Goal: Task Accomplishment & Management: Complete application form

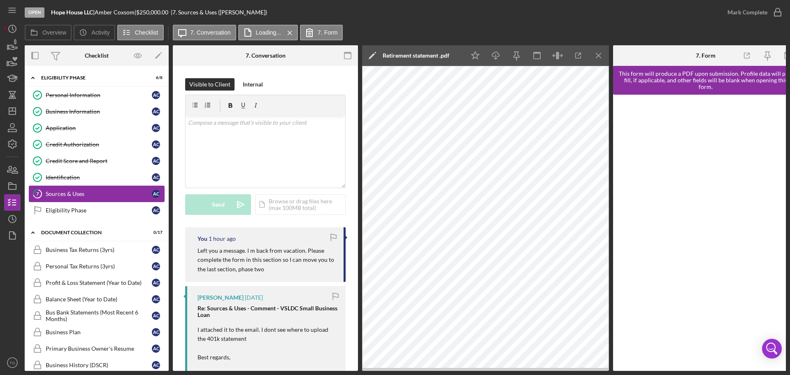
scroll to position [41, 0]
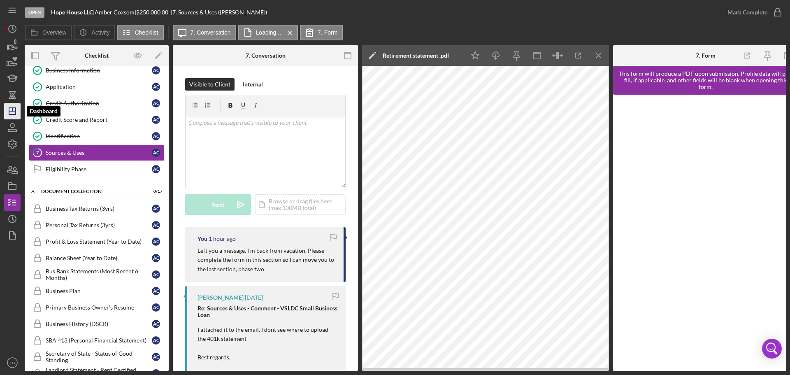
click at [12, 114] on polygon "button" at bounding box center [12, 111] width 7 height 7
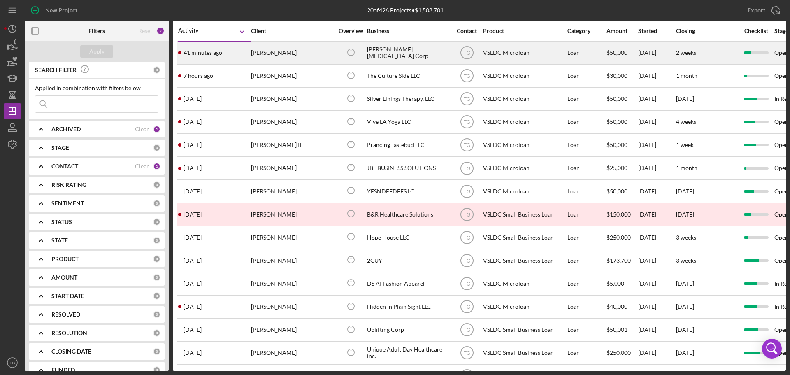
click at [281, 55] on div "[PERSON_NAME]" at bounding box center [292, 53] width 82 height 22
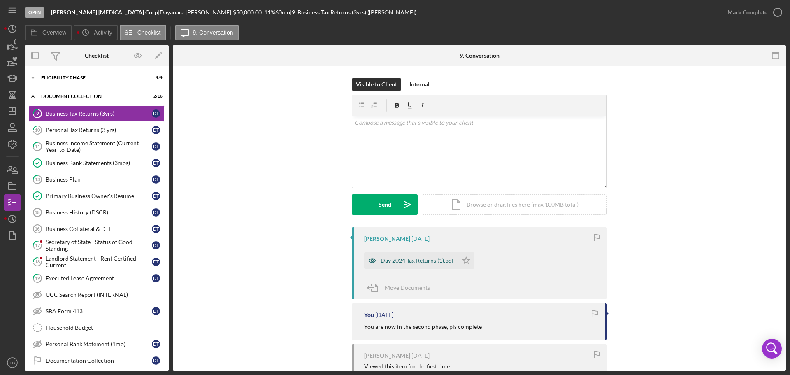
click at [403, 261] on div "Day 2024 Tax Returns (1).pdf" at bounding box center [416, 260] width 73 height 7
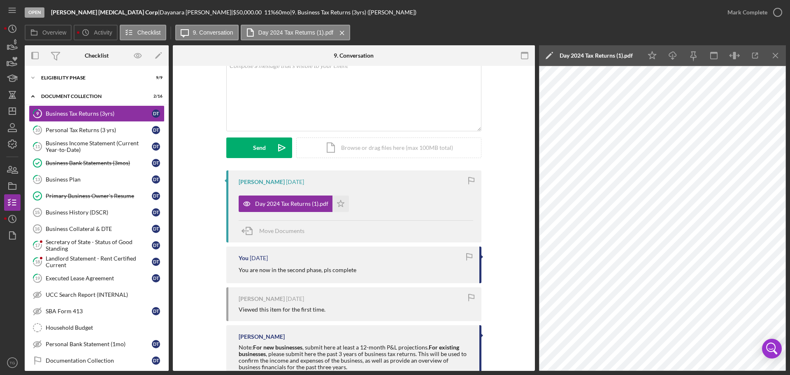
scroll to position [1, 0]
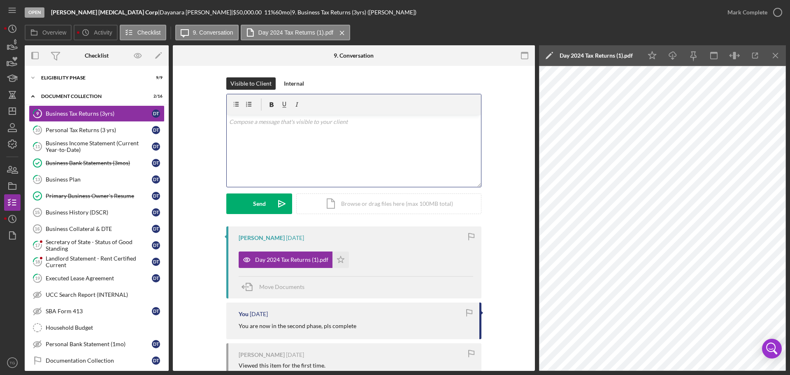
click at [247, 126] on p at bounding box center [354, 121] width 250 height 9
click at [259, 203] on div "Send" at bounding box center [259, 203] width 13 height 21
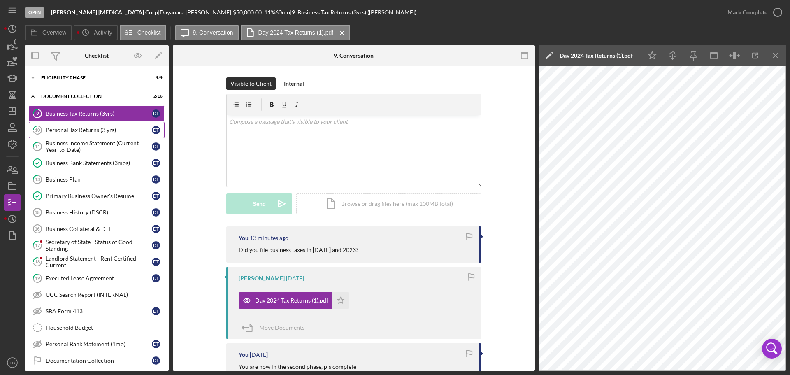
click at [93, 137] on link "10 Personal Tax Returns (3 yrs) D T" at bounding box center [97, 130] width 136 height 16
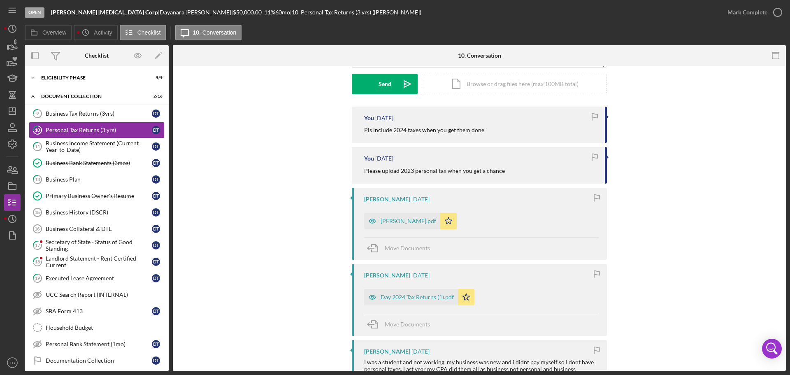
scroll to position [123, 0]
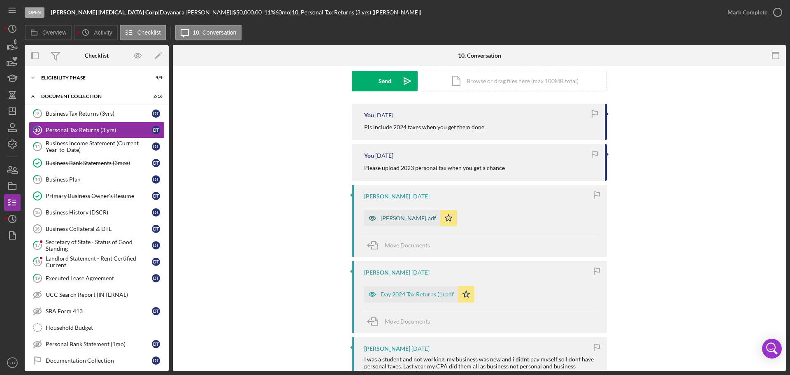
click at [408, 217] on div "[PERSON_NAME].pdf" at bounding box center [408, 218] width 56 height 7
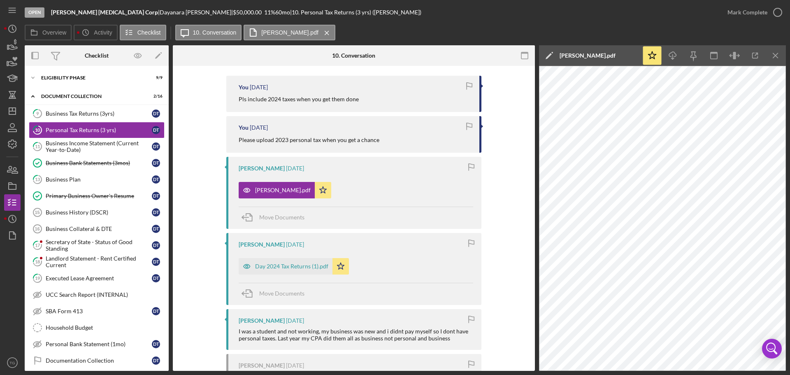
scroll to position [164, 0]
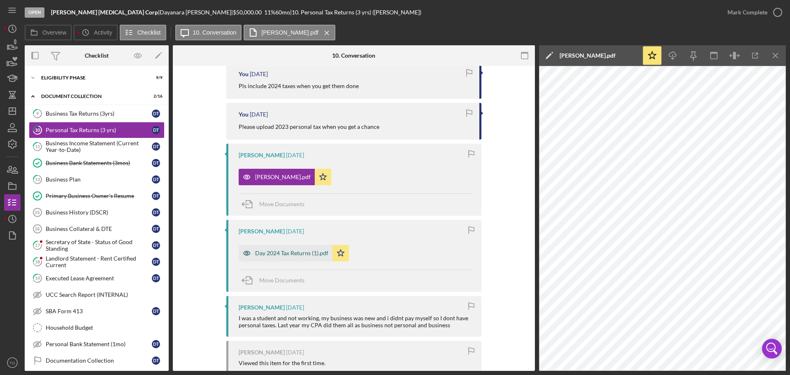
click at [295, 248] on div "Day 2024 Tax Returns (1).pdf" at bounding box center [286, 253] width 94 height 16
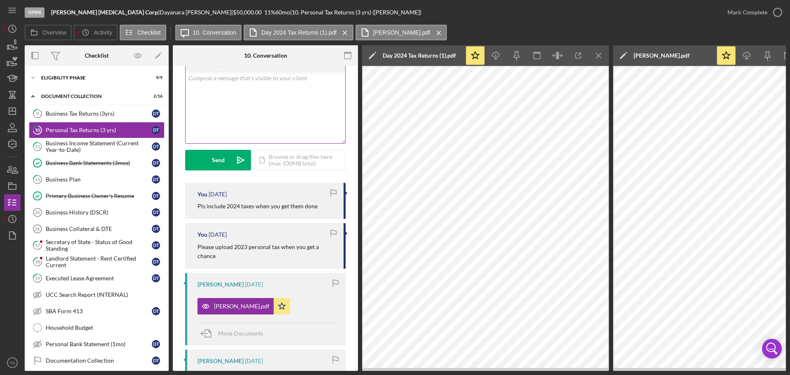
scroll to position [0, 0]
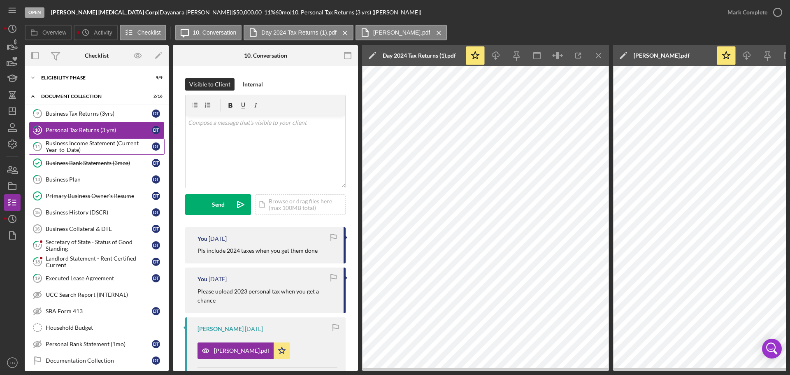
click at [67, 143] on div "Business Income Statement (Current Year-to-Date)" at bounding box center [99, 146] width 106 height 13
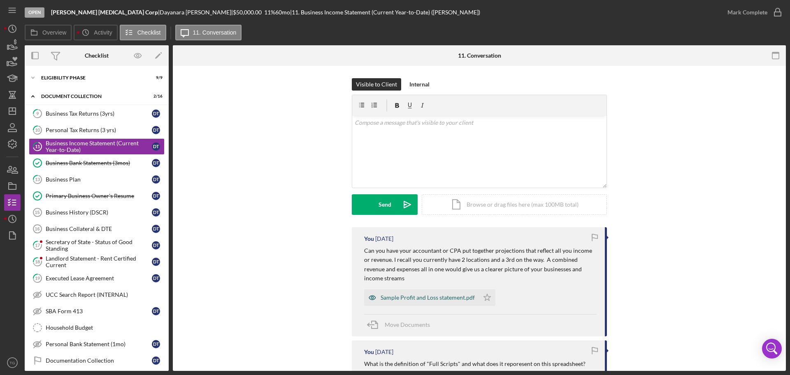
click at [440, 294] on div "Sample Profit and Loss statement.pdf" at bounding box center [427, 297] width 94 height 7
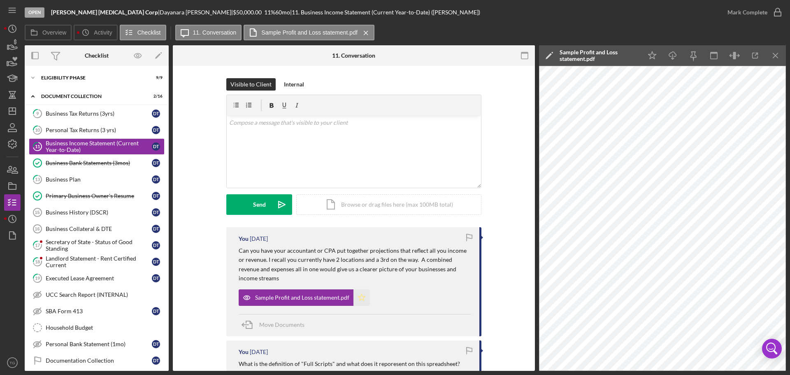
click at [362, 289] on icon "Icon/Star" at bounding box center [361, 297] width 16 height 16
click at [359, 290] on icon "Icon/Star" at bounding box center [361, 297] width 16 height 16
click at [774, 55] on line "button" at bounding box center [775, 55] width 5 height 5
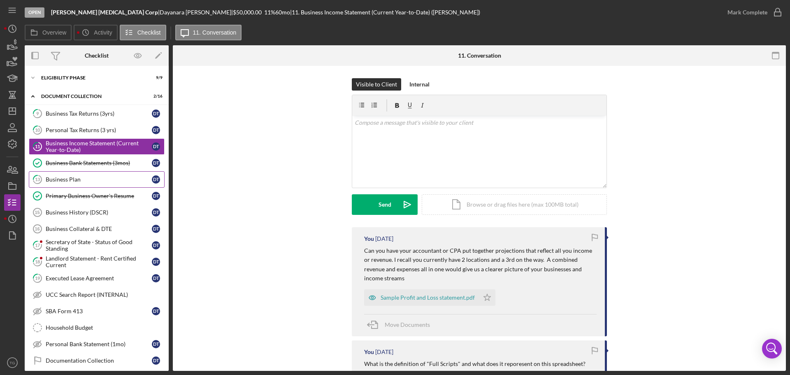
click at [81, 178] on div "Business Plan" at bounding box center [99, 179] width 106 height 7
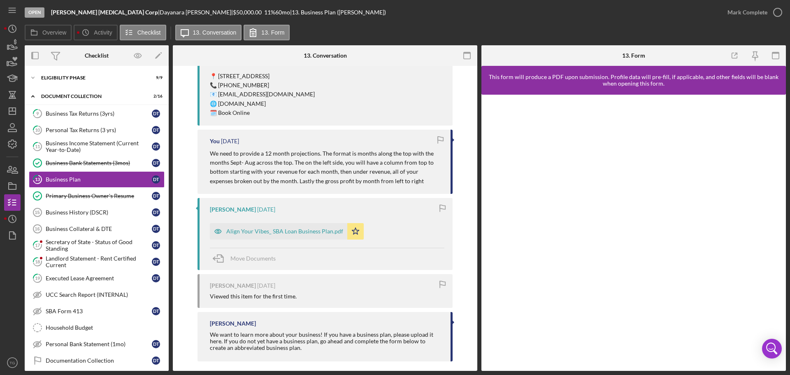
scroll to position [300, 0]
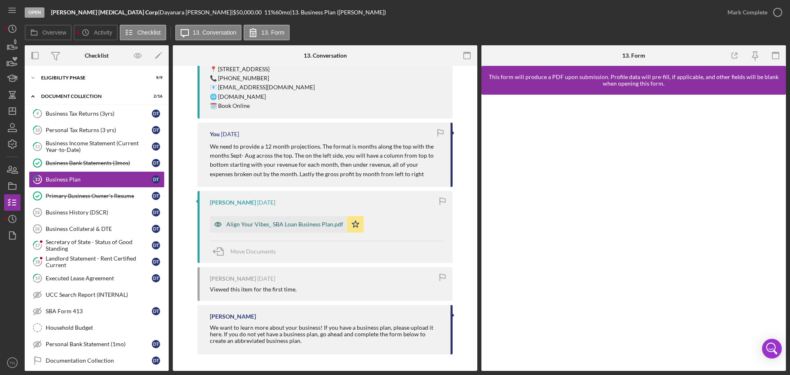
click at [297, 223] on div "Align Your Vibes_ SBA Loan Business Plan.pdf" at bounding box center [284, 224] width 117 height 7
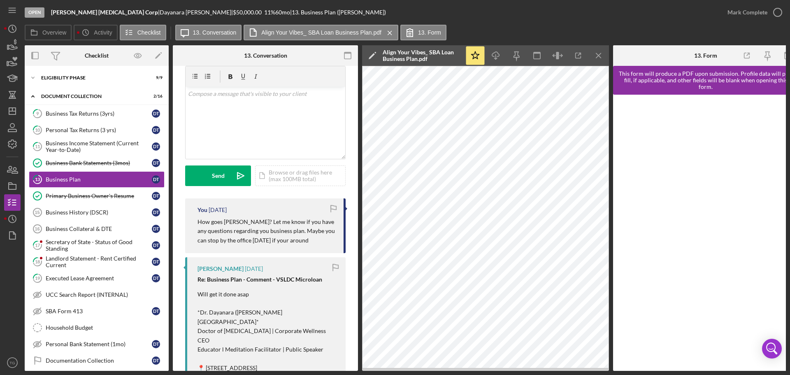
scroll to position [21, 0]
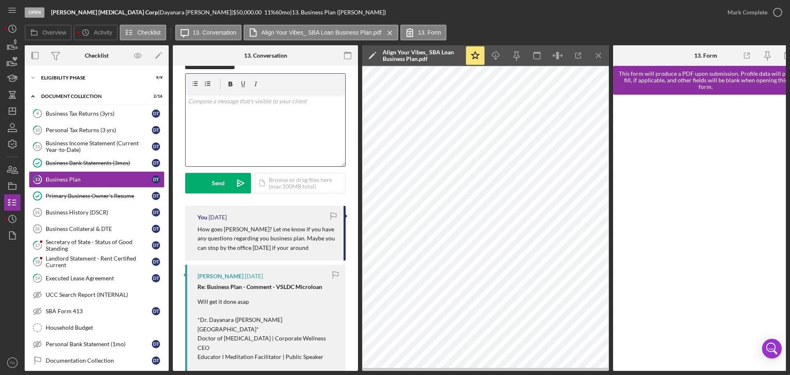
click at [255, 103] on p at bounding box center [265, 101] width 155 height 9
click at [254, 103] on p at bounding box center [265, 101] width 155 height 9
click at [200, 179] on button "Send Icon/icon-invite-send" at bounding box center [218, 183] width 66 height 21
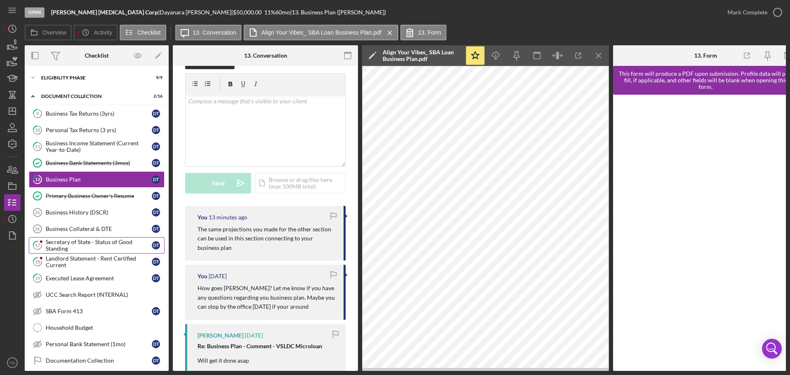
click at [86, 239] on div "Secretary of State - Status of Good Standing" at bounding box center [99, 245] width 106 height 13
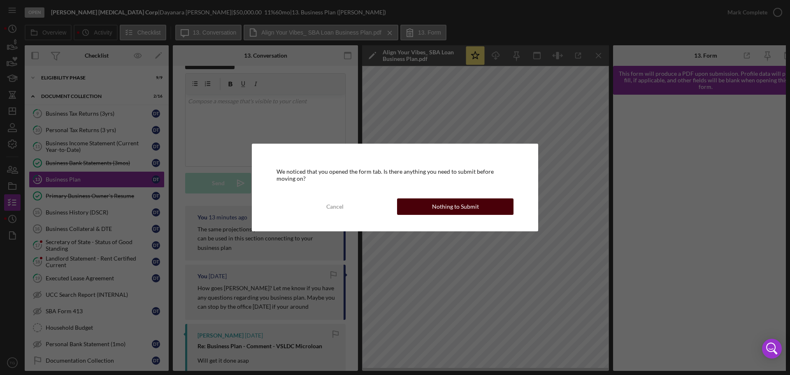
click at [447, 211] on div "Nothing to Submit" at bounding box center [455, 206] width 47 height 16
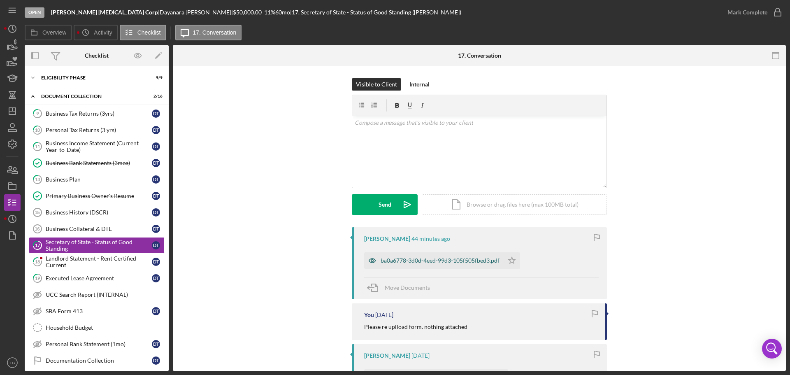
click at [418, 262] on div "ba0a6778-3d0d-4eed-99d3-105f505fbed3.pdf" at bounding box center [439, 260] width 119 height 7
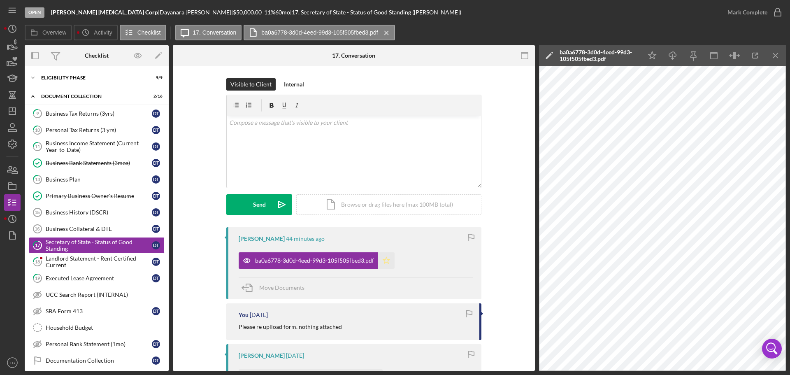
click at [385, 263] on icon "Icon/Star" at bounding box center [386, 260] width 16 height 16
click at [778, 11] on icon "button" at bounding box center [777, 12] width 21 height 21
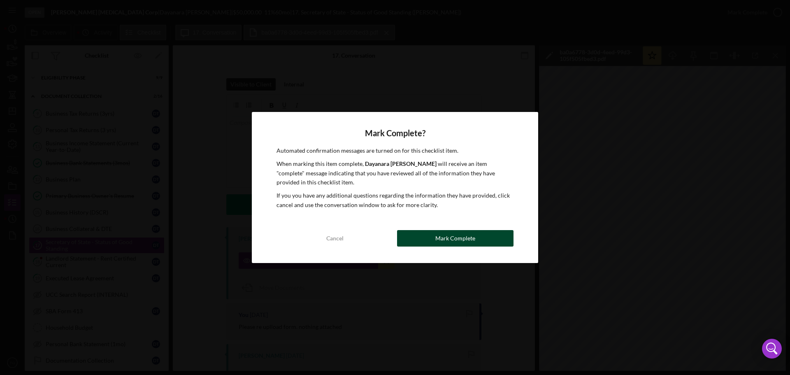
click at [430, 230] on div "Cancel Mark Complete" at bounding box center [394, 238] width 237 height 16
click at [439, 236] on div "Mark Complete" at bounding box center [455, 238] width 40 height 16
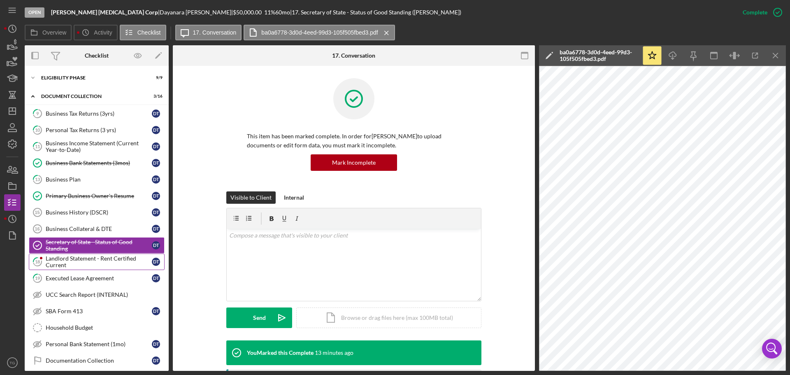
click at [100, 262] on div "Landlord Statement - Rent Certified Current" at bounding box center [99, 261] width 106 height 13
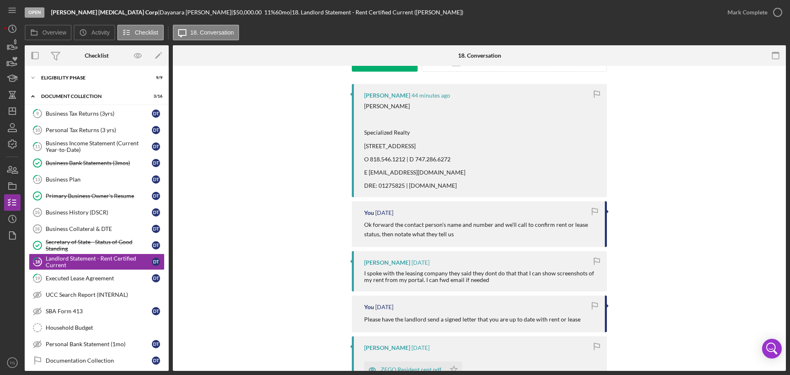
scroll to position [247, 0]
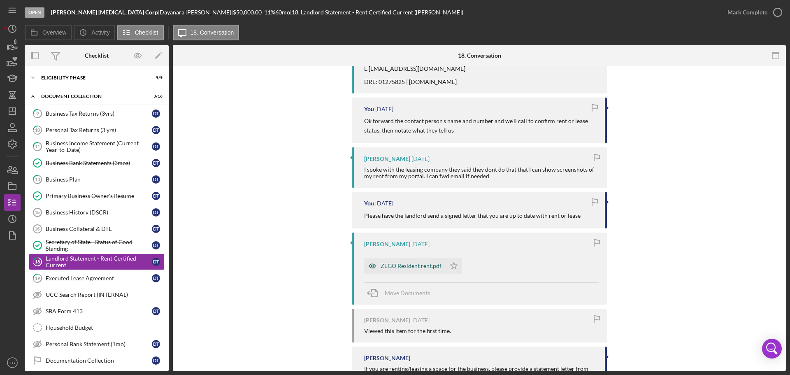
click at [431, 264] on div "ZEGO Resident rent.pdf" at bounding box center [410, 265] width 61 height 7
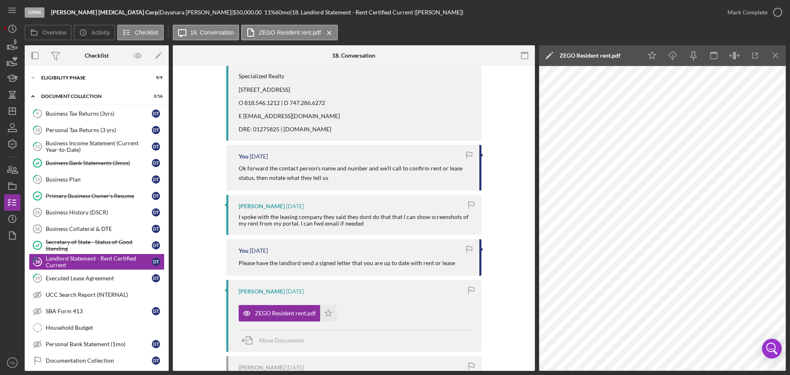
scroll to position [117, 0]
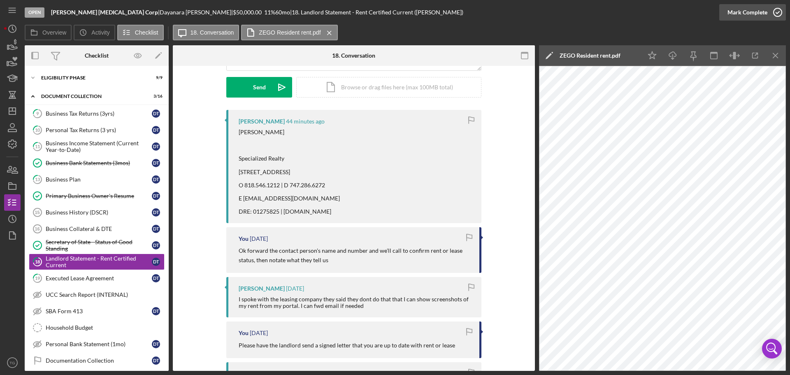
click at [780, 11] on icon "button" at bounding box center [777, 12] width 21 height 21
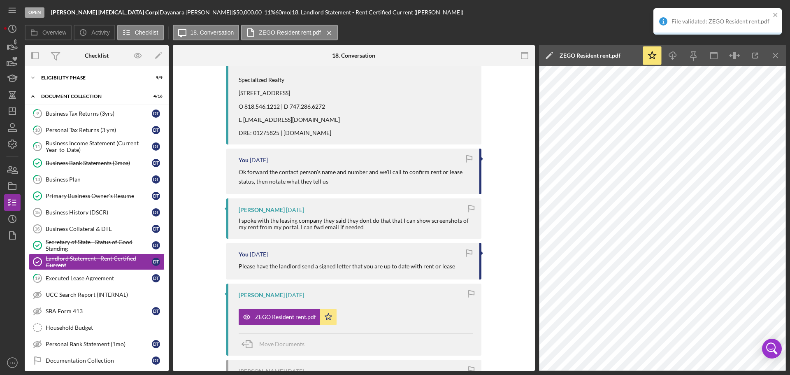
scroll to position [354, 0]
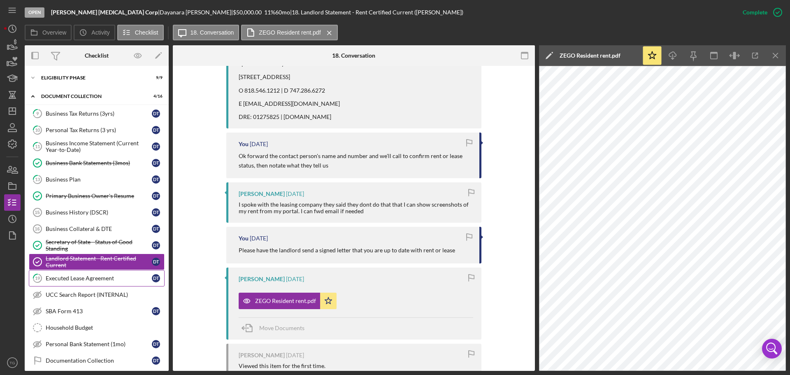
click at [88, 273] on link "19 Executed Lease Agreement D T" at bounding box center [97, 278] width 136 height 16
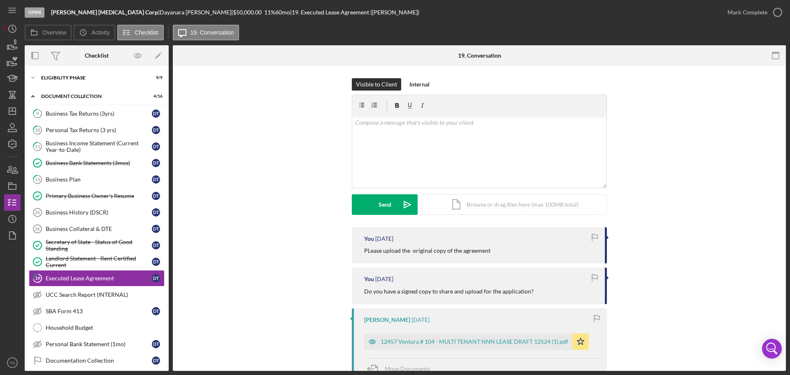
scroll to position [82, 0]
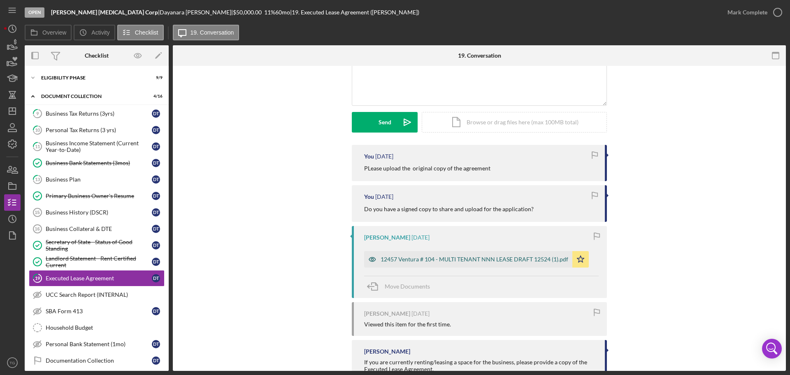
click at [440, 262] on div "12457 Ventura # 104 - MULTI TENANT NNN LEASE DRAFT 12524 (1).pdf" at bounding box center [474, 259] width 188 height 7
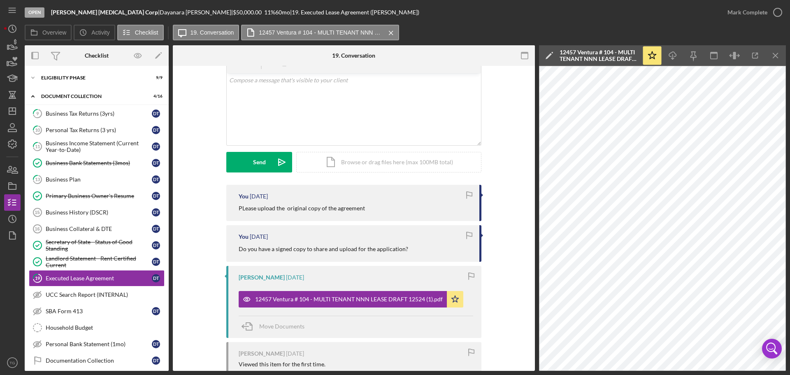
scroll to position [0, 0]
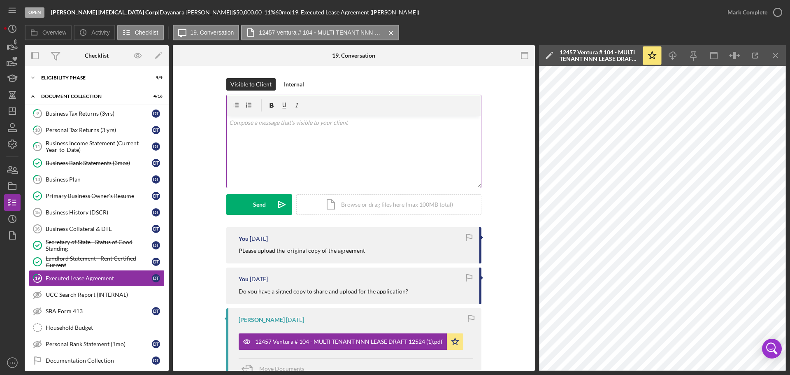
click at [272, 125] on p at bounding box center [354, 122] width 250 height 9
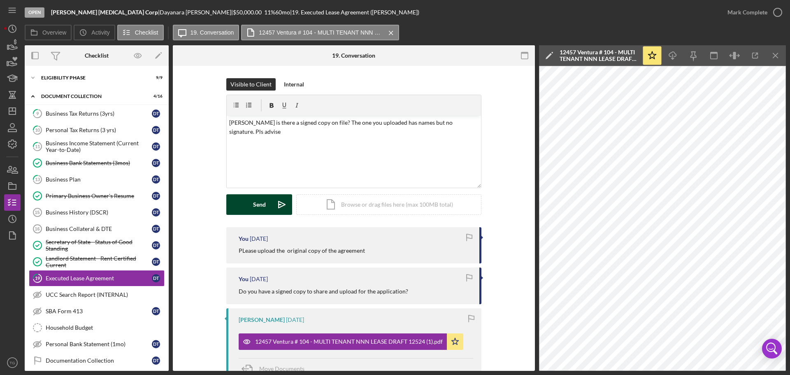
click at [264, 206] on div "Send" at bounding box center [259, 204] width 13 height 21
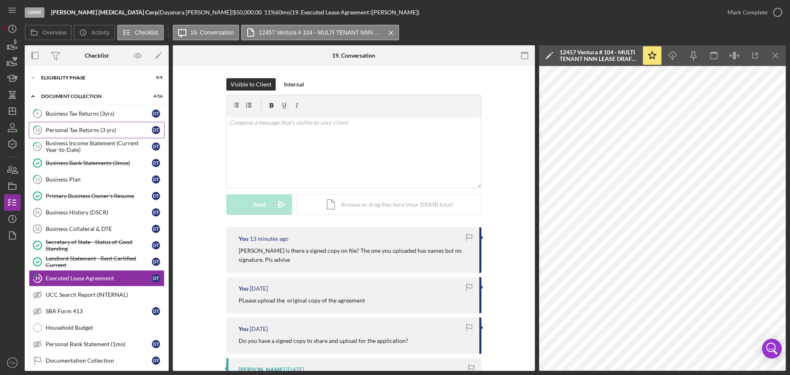
click at [90, 127] on div "Personal Tax Returns (3 yrs)" at bounding box center [99, 130] width 106 height 7
